Goal: Information Seeking & Learning: Understand process/instructions

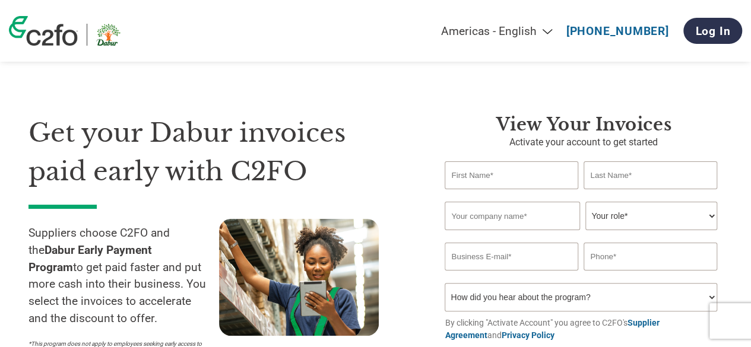
click at [334, 86] on div "Get your Dabur invoices paid early with C2FO Suppliers choose C2FO and the Dabu…" at bounding box center [375, 221] width 694 height 310
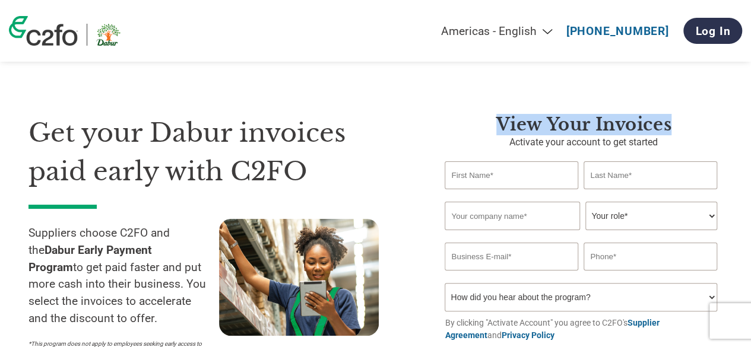
drag, startPoint x: 499, startPoint y: 118, endPoint x: 679, endPoint y: 123, distance: 180.4
click at [679, 124] on h3 "View Your Invoices" at bounding box center [583, 124] width 278 height 21
click at [679, 123] on h3 "View Your Invoices" at bounding box center [583, 124] width 278 height 21
drag, startPoint x: 497, startPoint y: 123, endPoint x: 704, endPoint y: 142, distance: 207.3
click at [703, 144] on div "View Your Invoices Activate your account to get started Invalid first name or f…" at bounding box center [583, 245] width 278 height 263
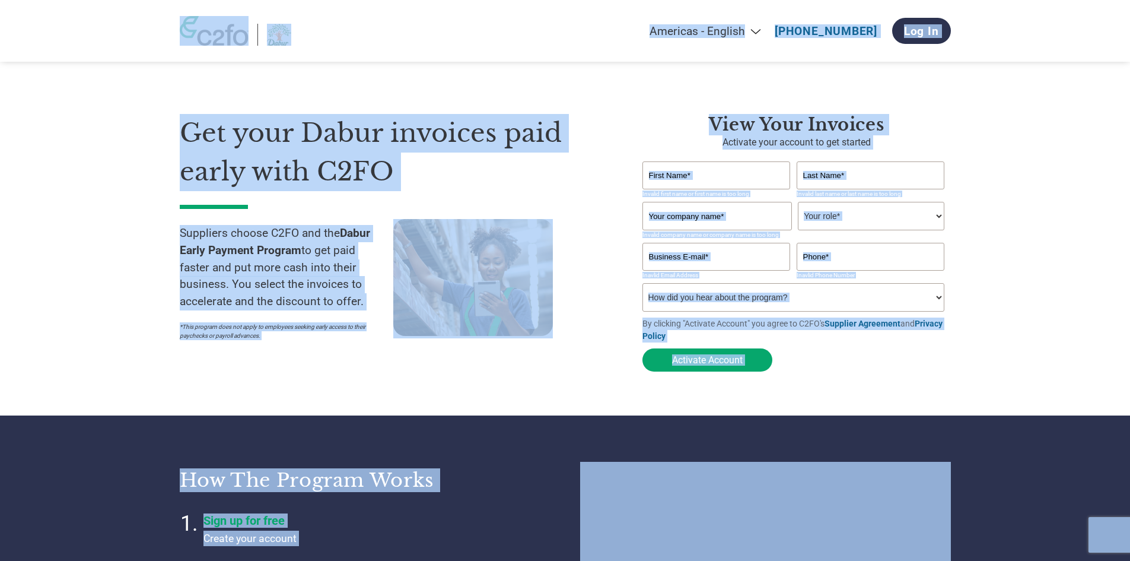
click at [85, 169] on section "Get your Dabur invoices paid early with C2FO Suppliers choose C2FO and the Dabu…" at bounding box center [565, 231] width 1130 height 368
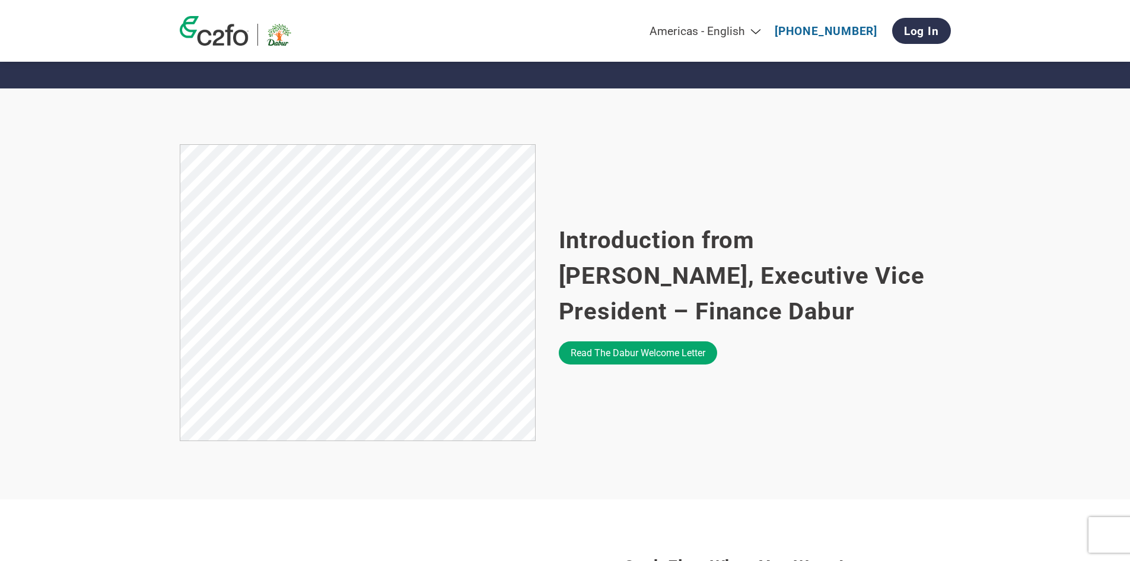
scroll to position [653, 0]
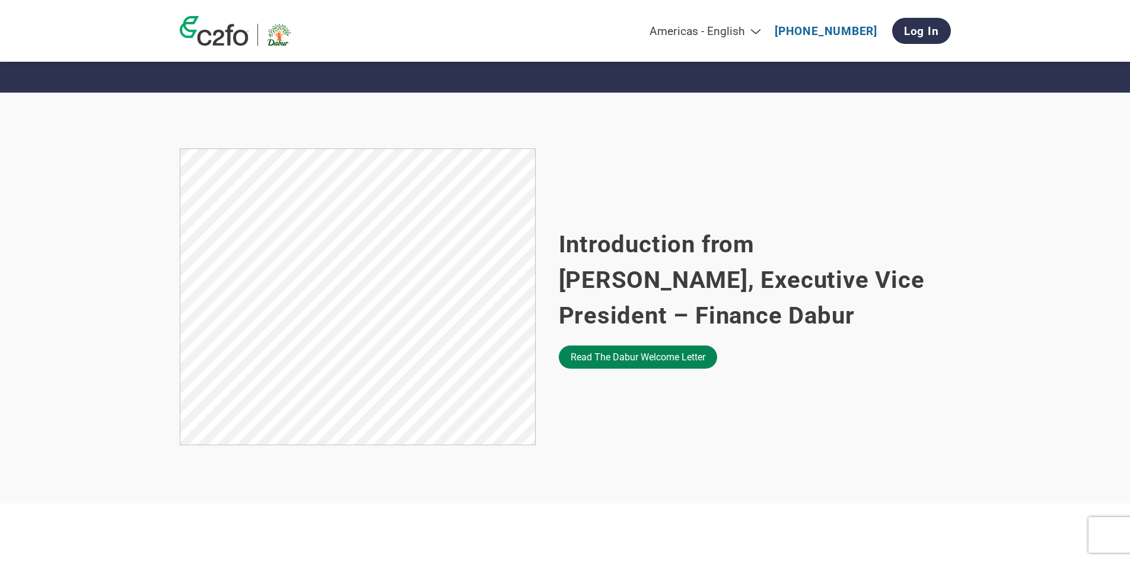
click at [625, 355] on link "Read the Dabur welcome letter" at bounding box center [638, 356] width 158 height 23
click at [236, 37] on img at bounding box center [214, 31] width 69 height 30
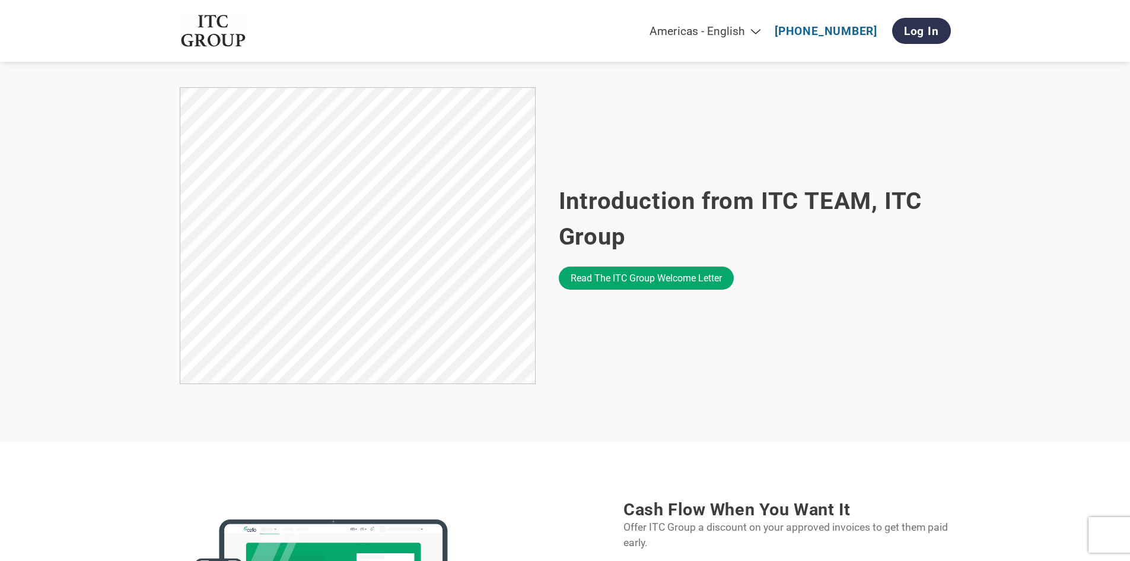
scroll to position [712, 0]
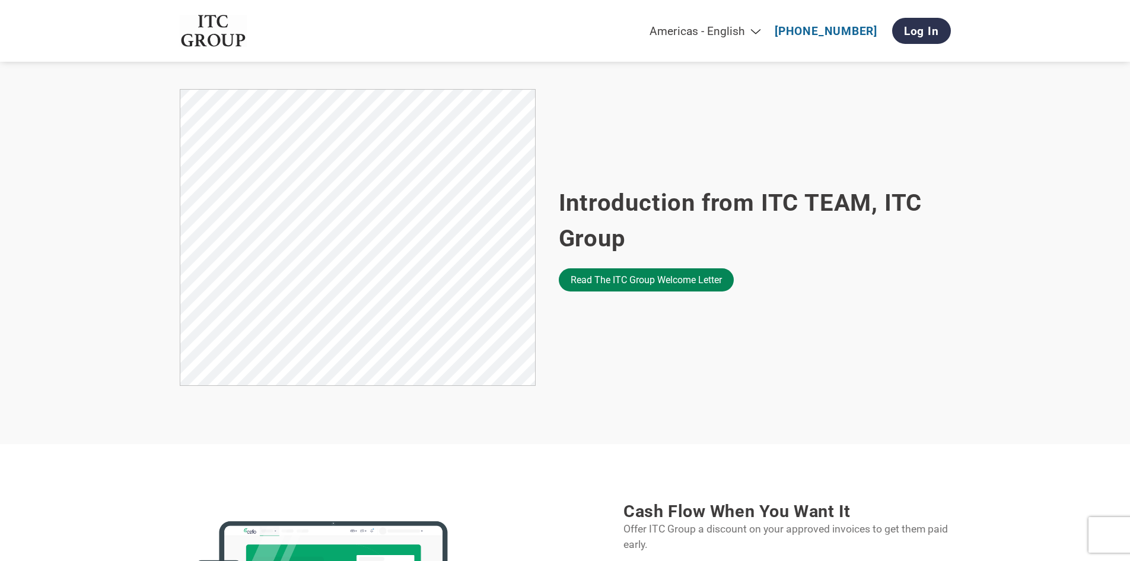
click at [659, 285] on link "Read the ITC Group welcome letter" at bounding box center [646, 279] width 175 height 23
